Goal: Task Accomplishment & Management: Use online tool/utility

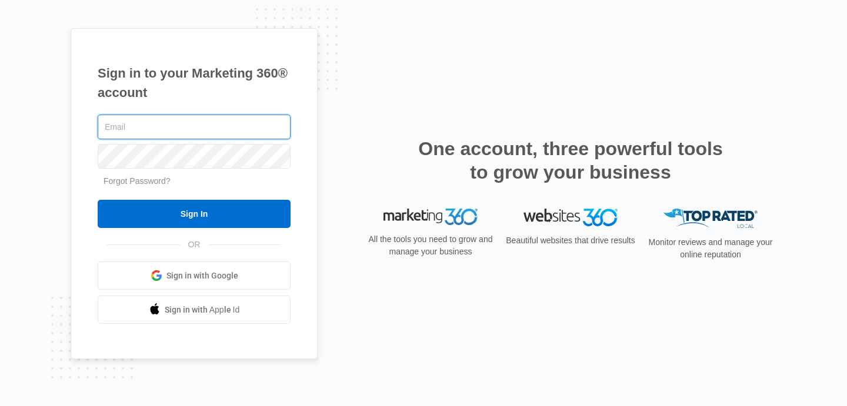
click at [199, 135] on input "text" at bounding box center [194, 127] width 193 height 25
type input "Adib1290@gmail.com"
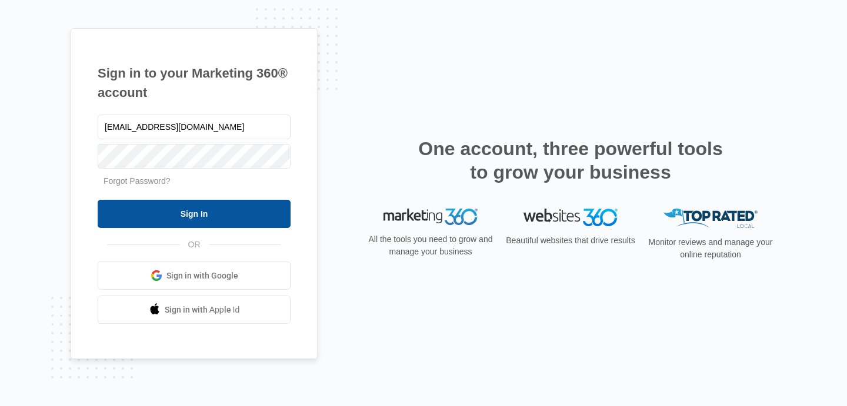
click at [202, 226] on input "Sign In" at bounding box center [194, 214] width 193 height 28
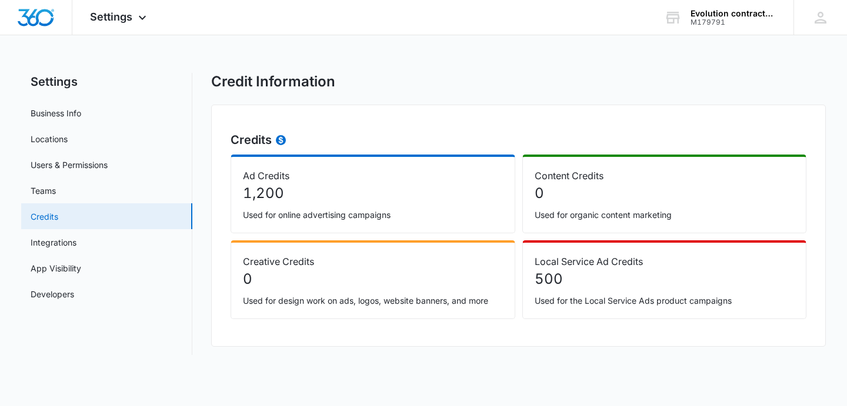
click at [58, 220] on link "Credits" at bounding box center [45, 217] width 28 height 12
click at [125, 16] on span "Settings" at bounding box center [111, 17] width 42 height 12
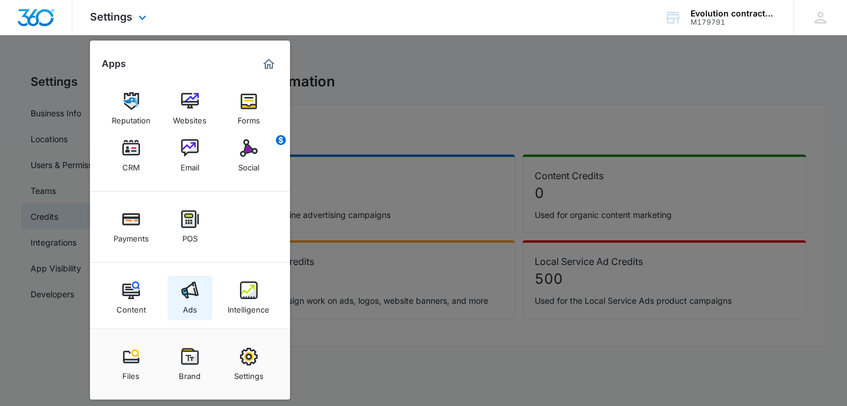
click at [181, 280] on link "Ads" at bounding box center [190, 298] width 45 height 45
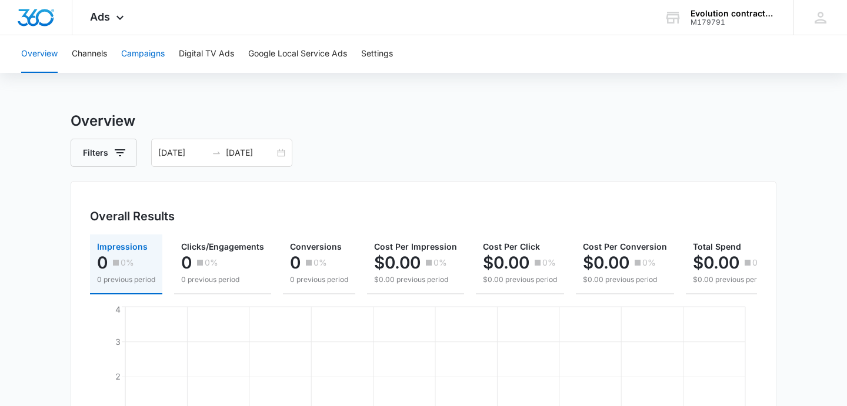
click at [159, 52] on button "Campaigns" at bounding box center [143, 54] width 44 height 38
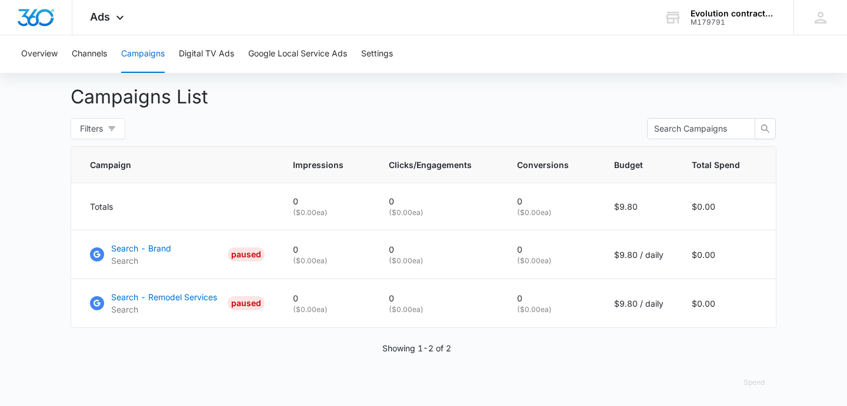
scroll to position [432, 0]
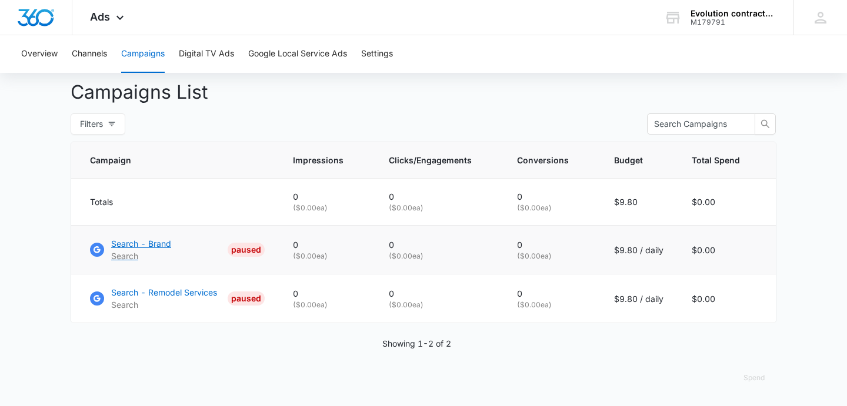
click at [132, 243] on p "Search - Brand" at bounding box center [141, 244] width 60 height 12
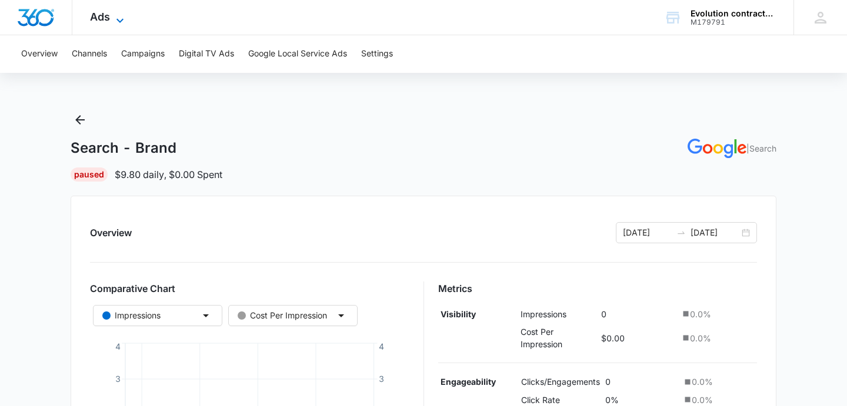
click at [109, 14] on span "Ads" at bounding box center [100, 17] width 20 height 12
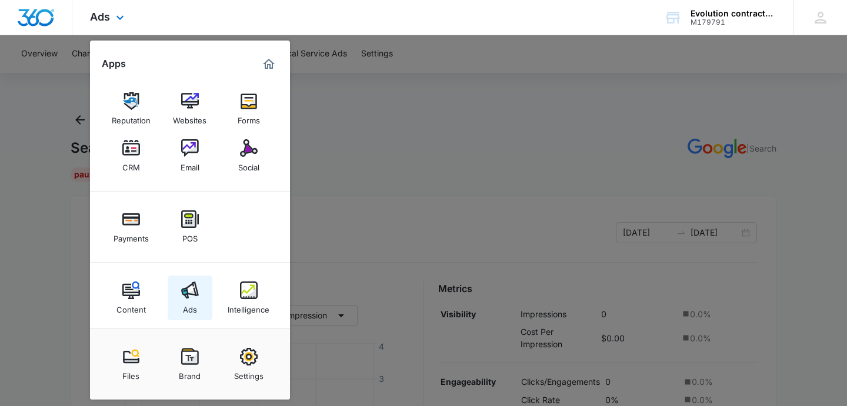
click at [199, 293] on link "Ads" at bounding box center [190, 298] width 45 height 45
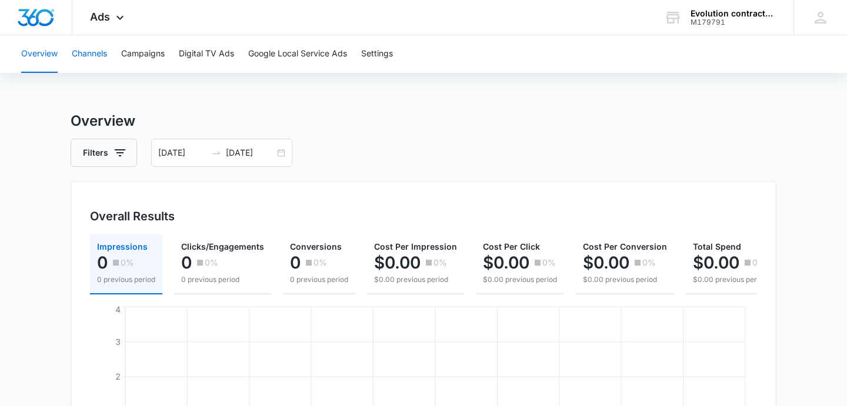
click at [99, 54] on button "Channels" at bounding box center [89, 54] width 35 height 38
click at [369, 56] on button "Settings" at bounding box center [377, 54] width 32 height 38
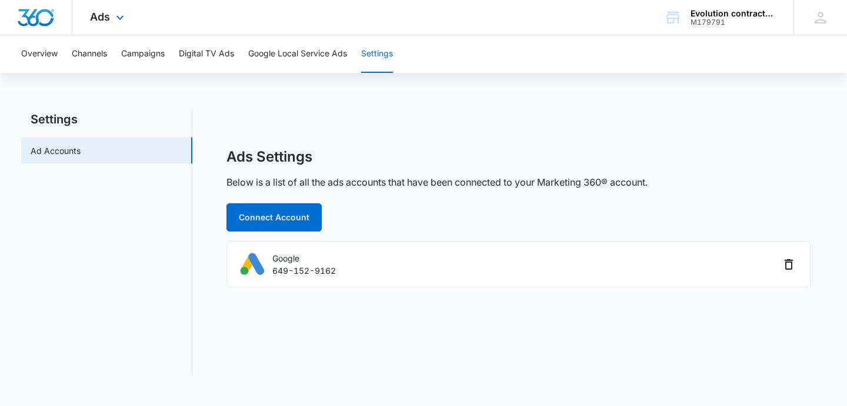
click at [108, 9] on div "Ads Apps Reputation Websites Forms CRM Email Social Payments POS Content Ads In…" at bounding box center [108, 17] width 72 height 35
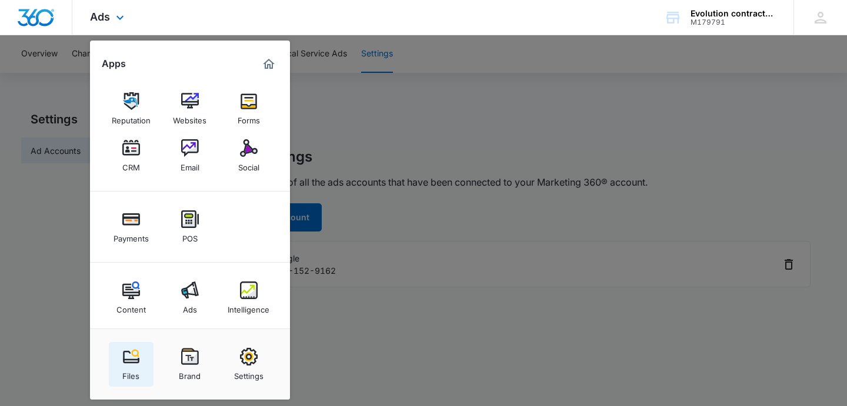
click at [134, 362] on img at bounding box center [131, 357] width 18 height 18
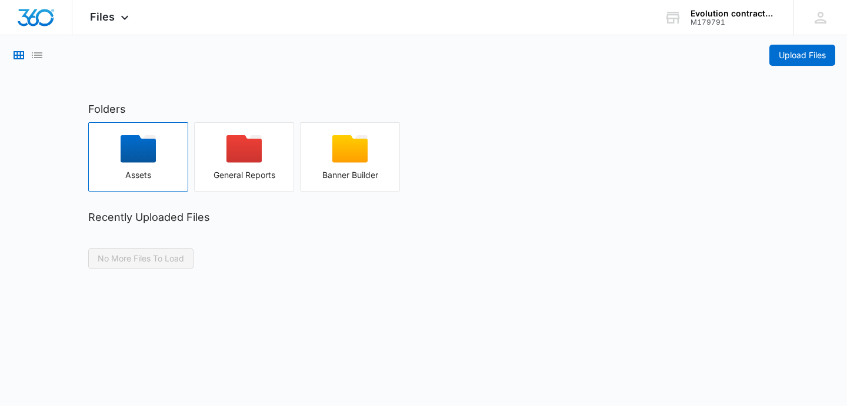
click at [146, 168] on div "button" at bounding box center [138, 152] width 99 height 35
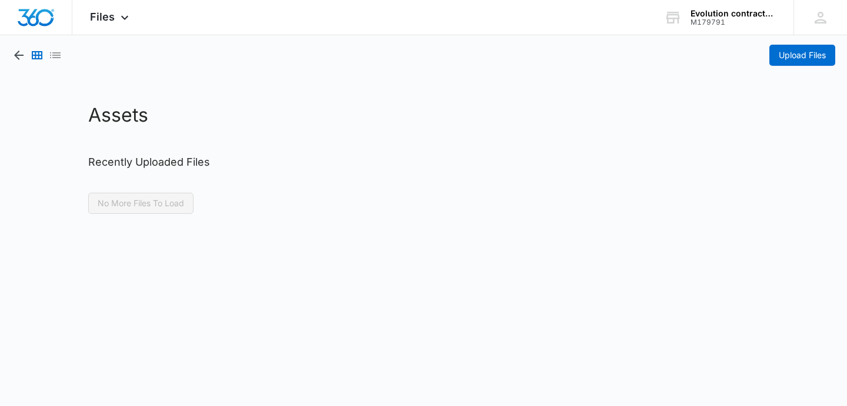
click at [19, 47] on div at bounding box center [37, 55] width 51 height 21
click at [19, 51] on icon "button" at bounding box center [19, 55] width 14 height 14
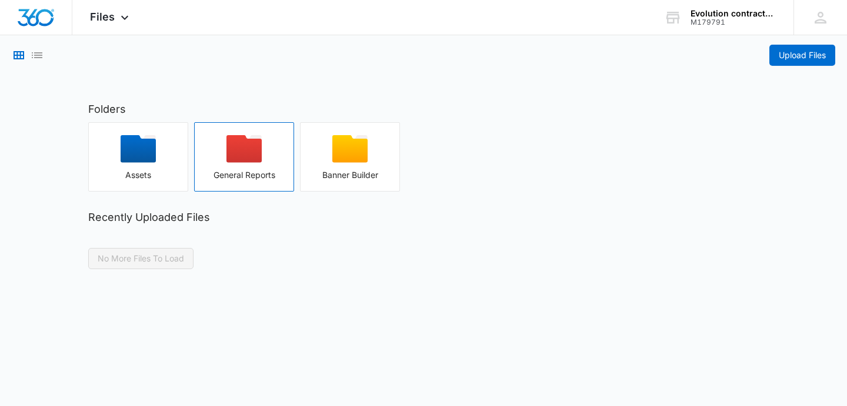
click at [234, 156] on icon "button" at bounding box center [243, 149] width 35 height 28
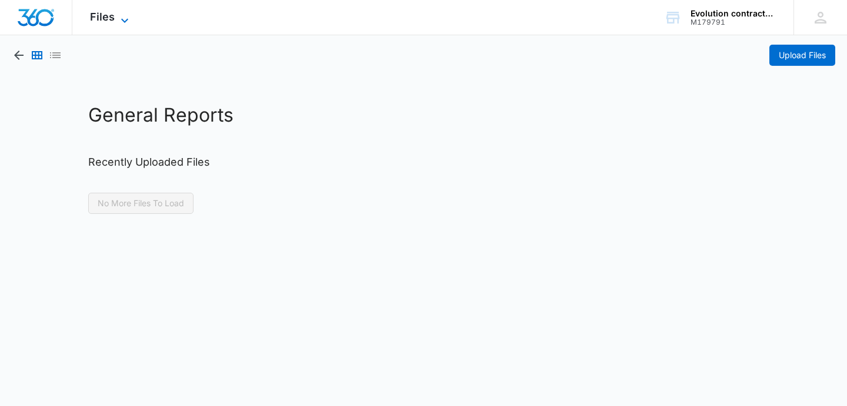
click at [118, 14] on icon at bounding box center [125, 21] width 14 height 14
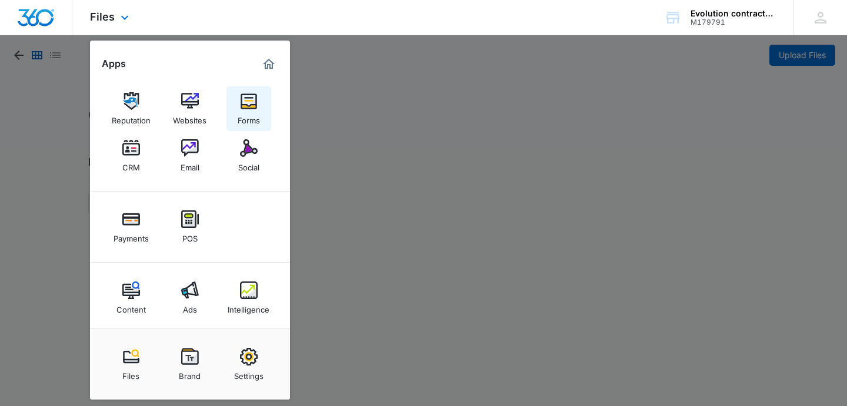
click at [255, 108] on img at bounding box center [249, 101] width 18 height 18
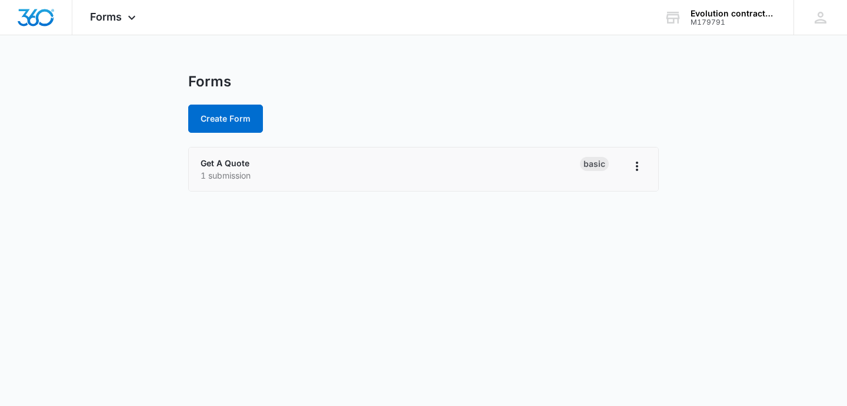
click at [414, 164] on div "Get A Quote 1 submission" at bounding box center [390, 169] width 379 height 25
click at [242, 158] on link "Get A Quote" at bounding box center [225, 163] width 49 height 10
